Goal: Task Accomplishment & Management: Manage account settings

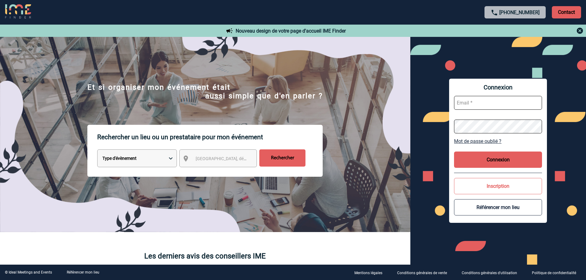
click at [473, 104] on input "text" at bounding box center [498, 103] width 88 height 14
click at [510, 153] on button "Connexion" at bounding box center [498, 160] width 88 height 16
click at [470, 105] on input "[EMAIL_ADDRESS][DOMAIN_NAME]" at bounding box center [498, 103] width 88 height 14
type input "[EMAIL_ADDRESS][DOMAIN_NAME]"
click at [526, 159] on button "Connexion" at bounding box center [498, 160] width 88 height 16
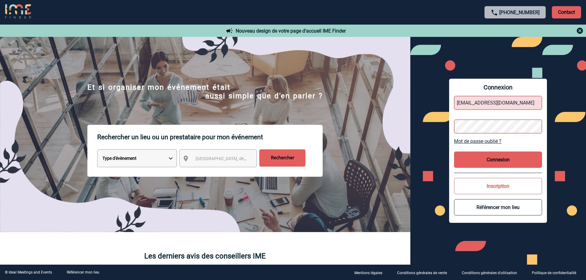
click at [498, 160] on button "Connexion" at bounding box center [498, 160] width 88 height 16
click at [491, 103] on input "[EMAIL_ADDRESS][DOMAIN_NAME]" at bounding box center [498, 103] width 88 height 14
click at [497, 157] on button "Connexion" at bounding box center [498, 160] width 88 height 16
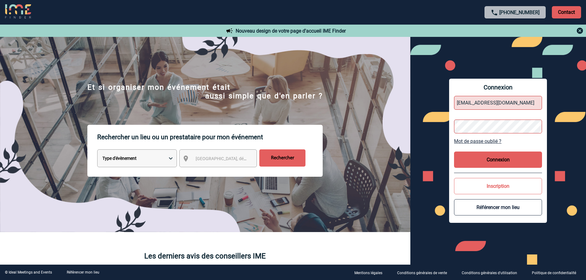
click at [497, 157] on button "Connexion" at bounding box center [498, 160] width 88 height 16
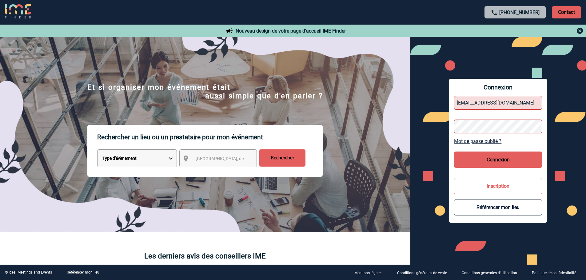
click at [413, 126] on div "Connexion [EMAIL_ADDRESS][DOMAIN_NAME] Mot de passe oublié ? Connexion Inscript…" at bounding box center [498, 151] width 176 height 228
